Goal: Find specific page/section: Find specific page/section

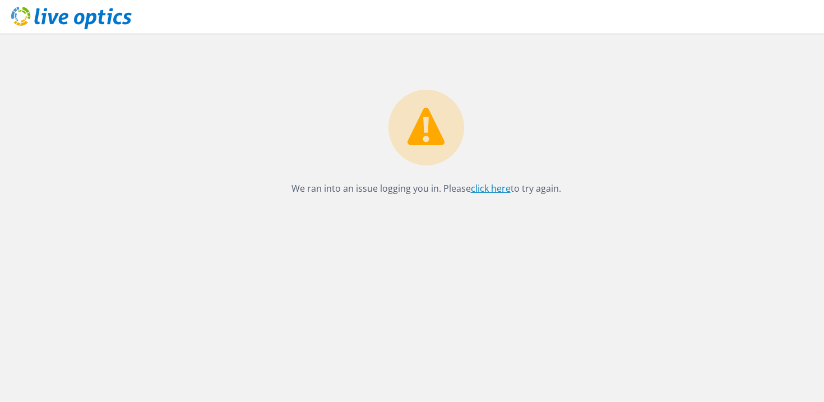
click at [495, 188] on link "click here" at bounding box center [491, 188] width 40 height 12
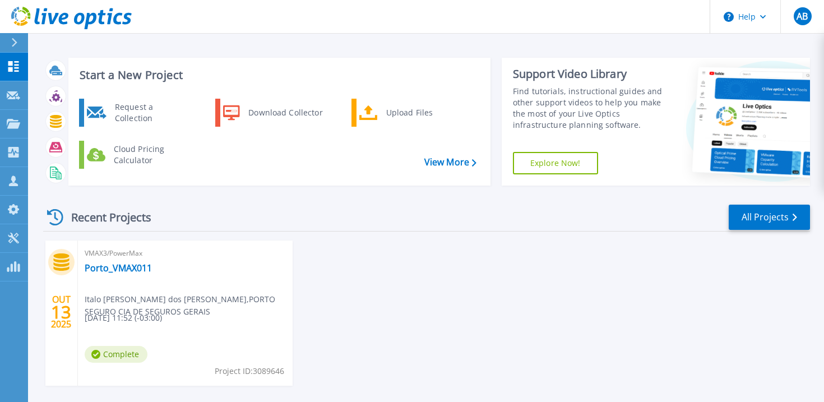
scroll to position [52, 0]
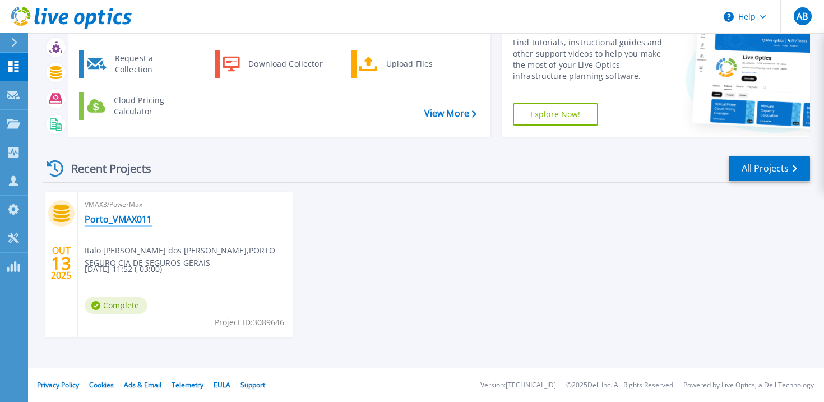
click at [110, 215] on link "Porto_VMAX011" at bounding box center [118, 219] width 67 height 11
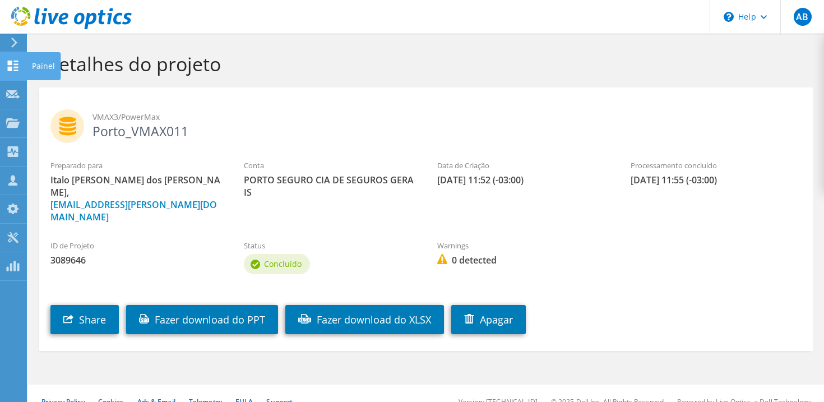
click at [41, 64] on div "Painel" at bounding box center [43, 66] width 34 height 28
